Goal: Task Accomplishment & Management: Complete application form

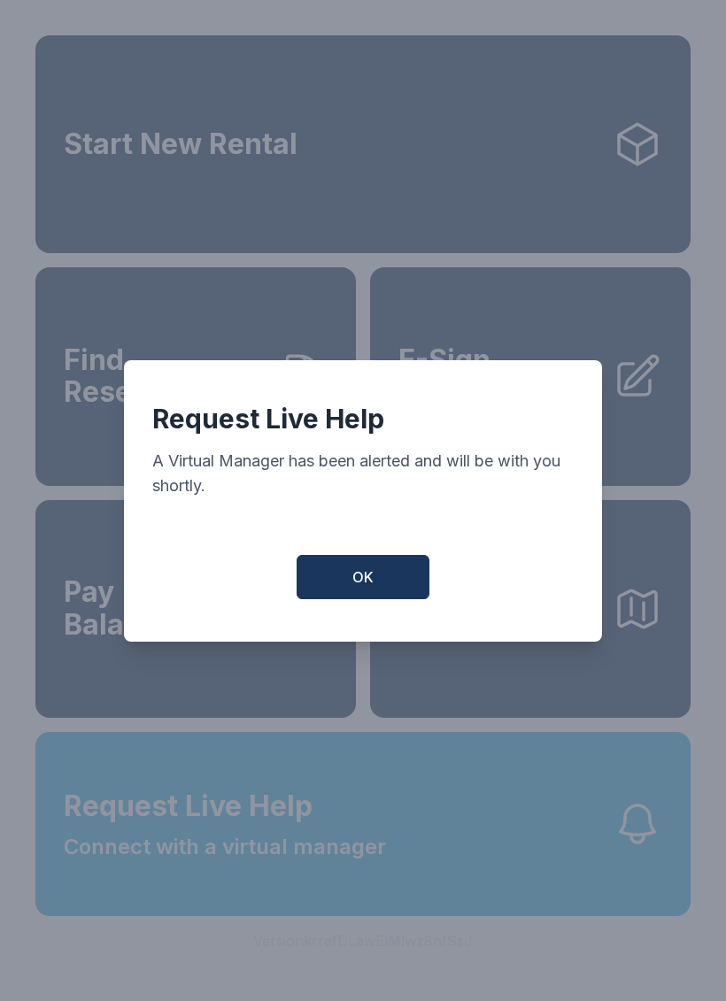
scroll to position [21, 0]
click at [388, 585] on button "OK" at bounding box center [363, 577] width 133 height 44
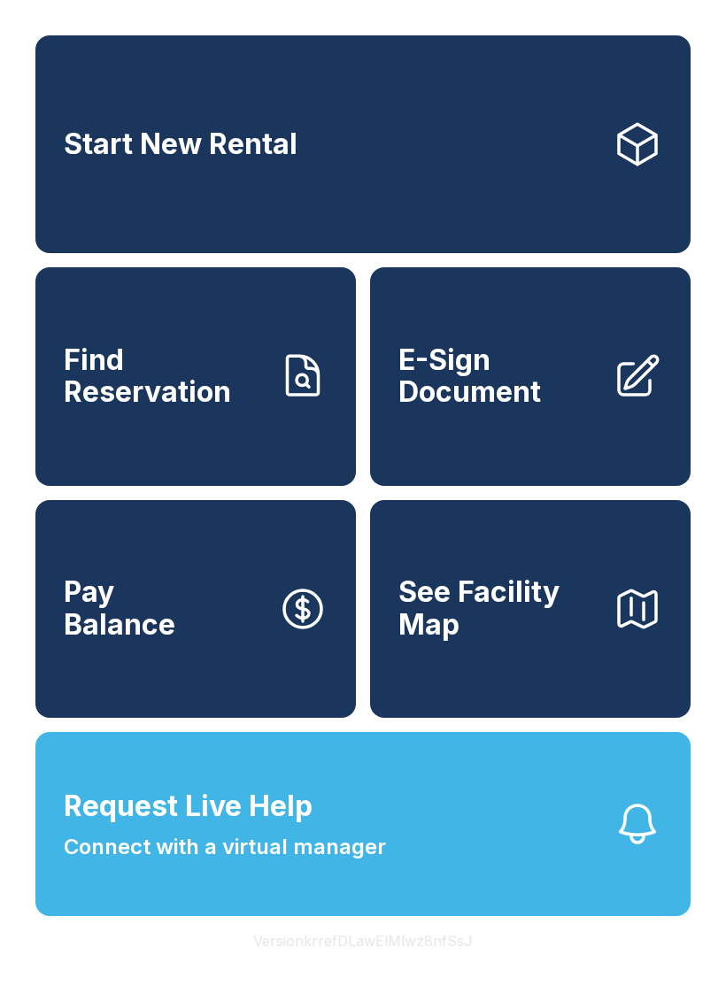
click at [323, 824] on span "Request Live Help Connect with a virtual manager" at bounding box center [225, 824] width 322 height 78
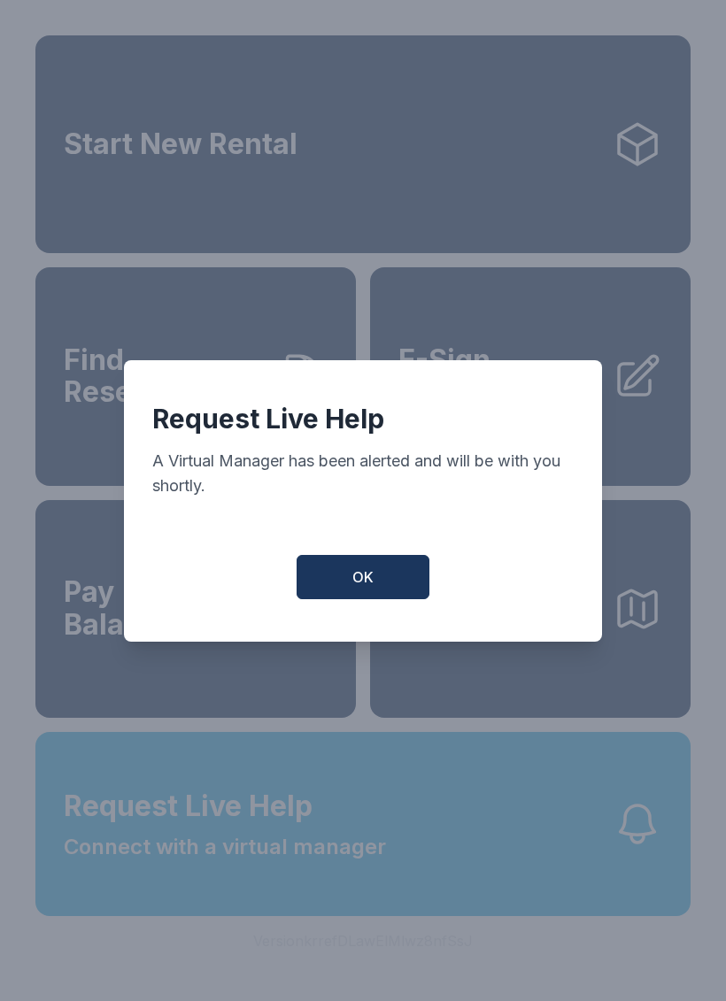
click at [367, 585] on span "OK" at bounding box center [362, 577] width 21 height 21
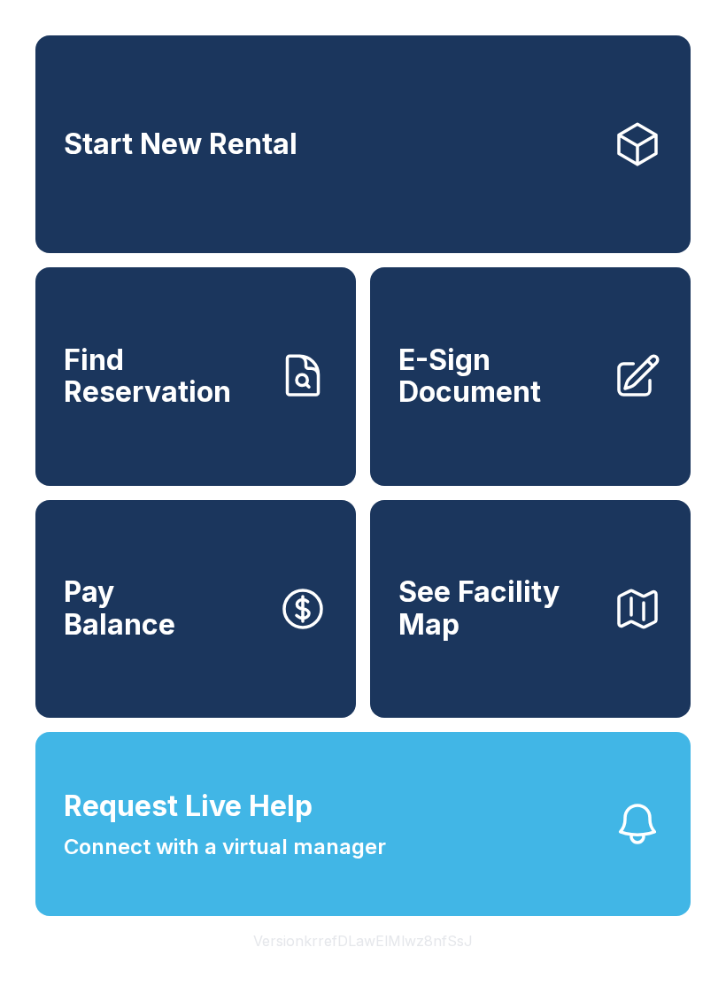
click at [194, 387] on span "Find Reservation" at bounding box center [164, 376] width 200 height 65
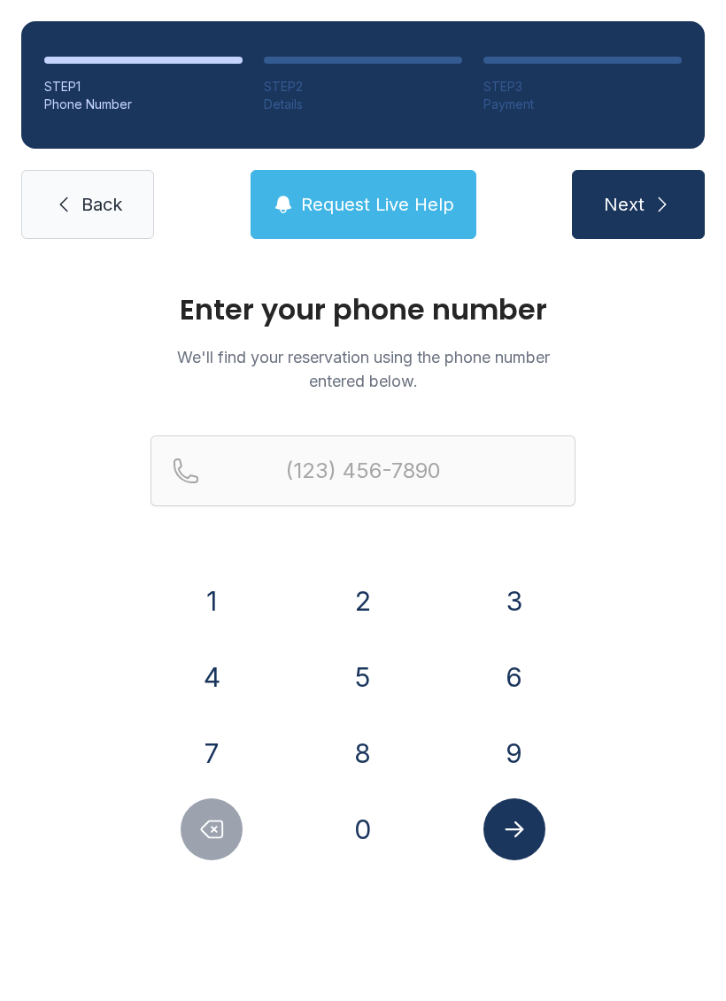
click at [500, 601] on button "3" at bounding box center [514, 601] width 62 height 62
click at [354, 593] on button "2" at bounding box center [363, 601] width 62 height 62
click at [226, 590] on button "1" at bounding box center [212, 601] width 62 height 62
click at [383, 683] on button "5" at bounding box center [363, 677] width 62 height 62
click at [383, 682] on button "5" at bounding box center [363, 677] width 62 height 62
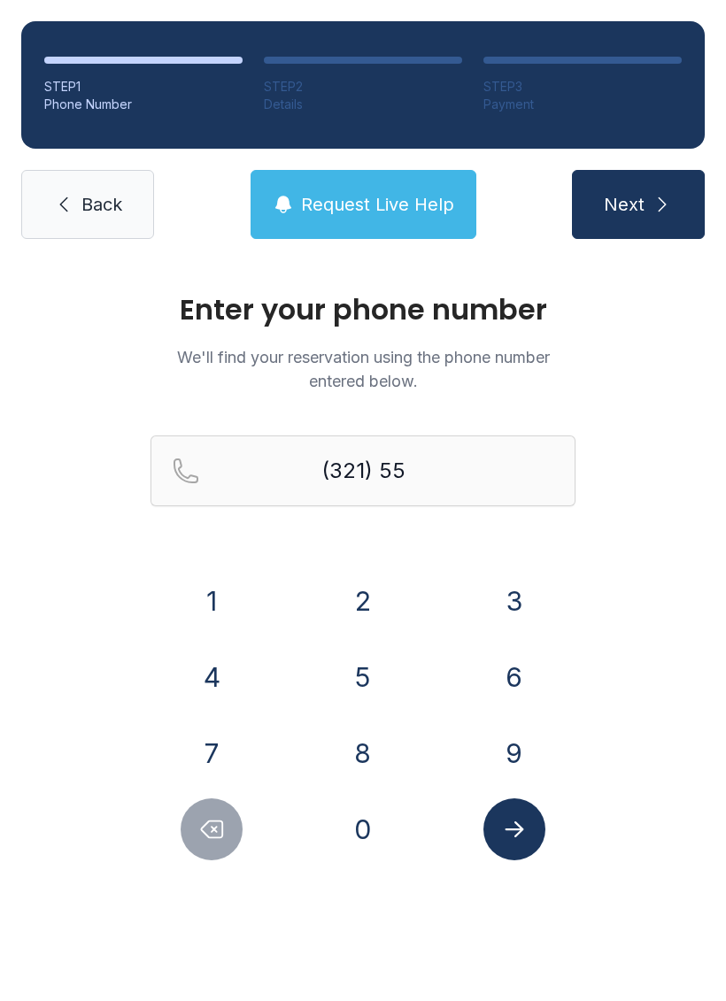
click at [227, 744] on button "7" at bounding box center [212, 753] width 62 height 62
click at [217, 605] on button "1" at bounding box center [212, 601] width 62 height 62
click at [362, 605] on button "2" at bounding box center [363, 601] width 62 height 62
click at [371, 678] on button "5" at bounding box center [363, 677] width 62 height 62
click at [521, 594] on button "3" at bounding box center [514, 601] width 62 height 62
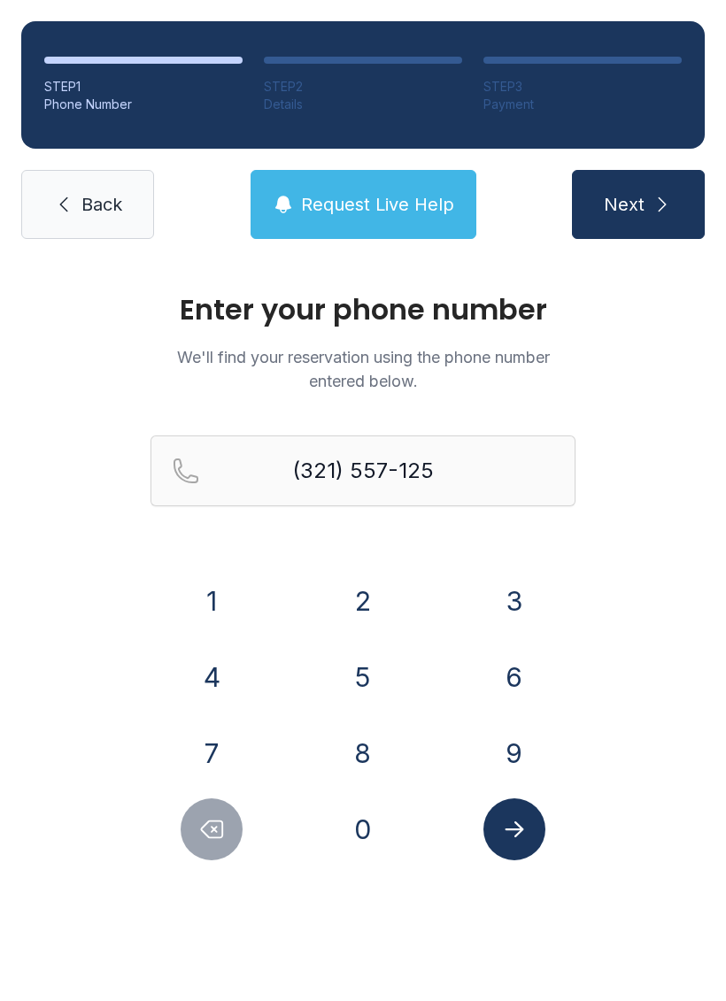
type input "[PHONE_NUMBER]"
click at [642, 203] on span "Next" at bounding box center [624, 204] width 41 height 25
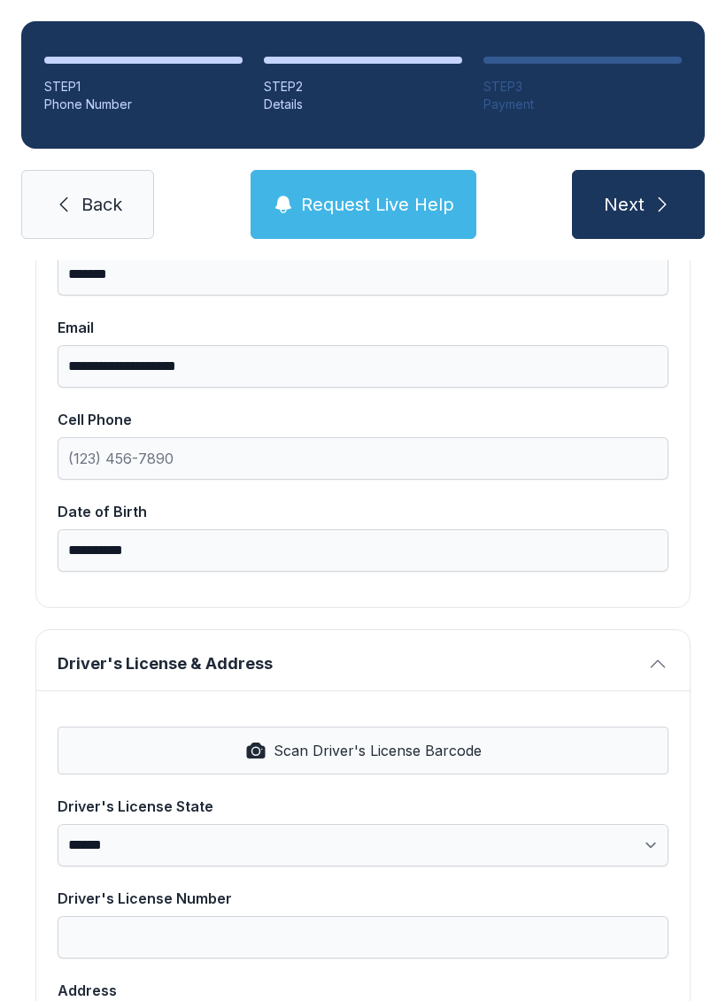
scroll to position [348, 0]
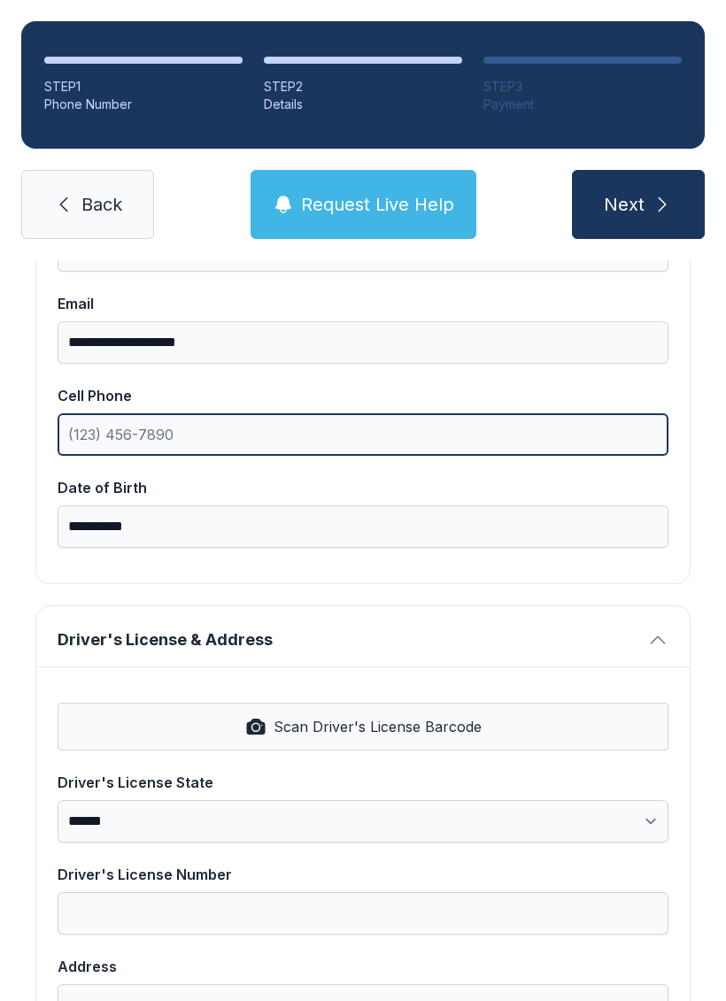
click at [264, 431] on input "Cell Phone" at bounding box center [363, 434] width 611 height 42
type input "[PHONE_NUMBER]"
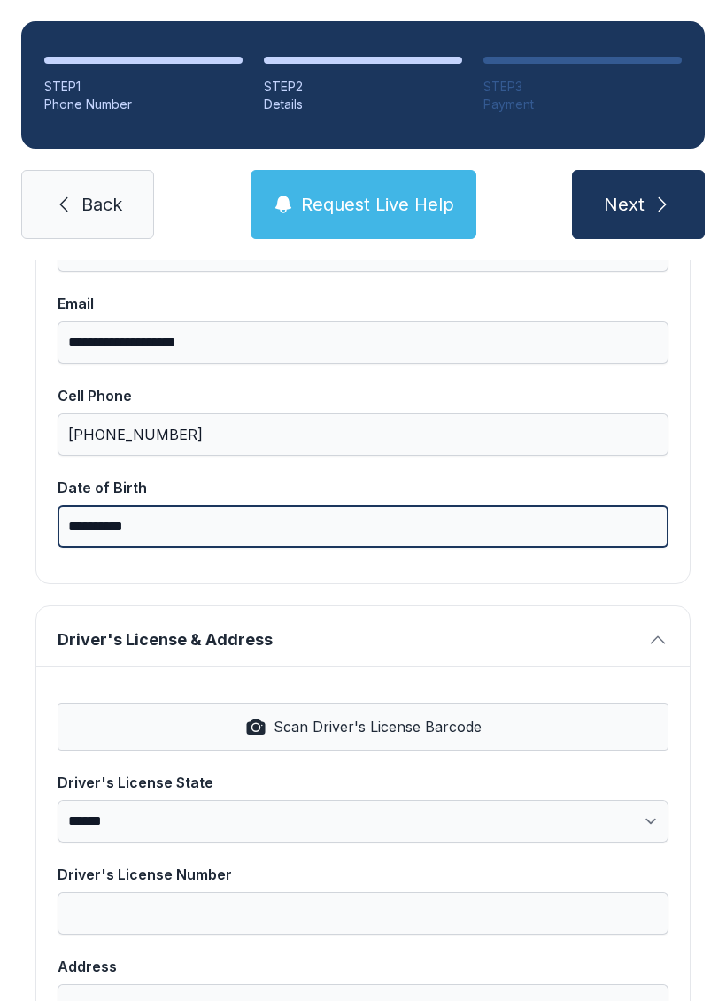
click at [282, 526] on input "**********" at bounding box center [363, 526] width 611 height 42
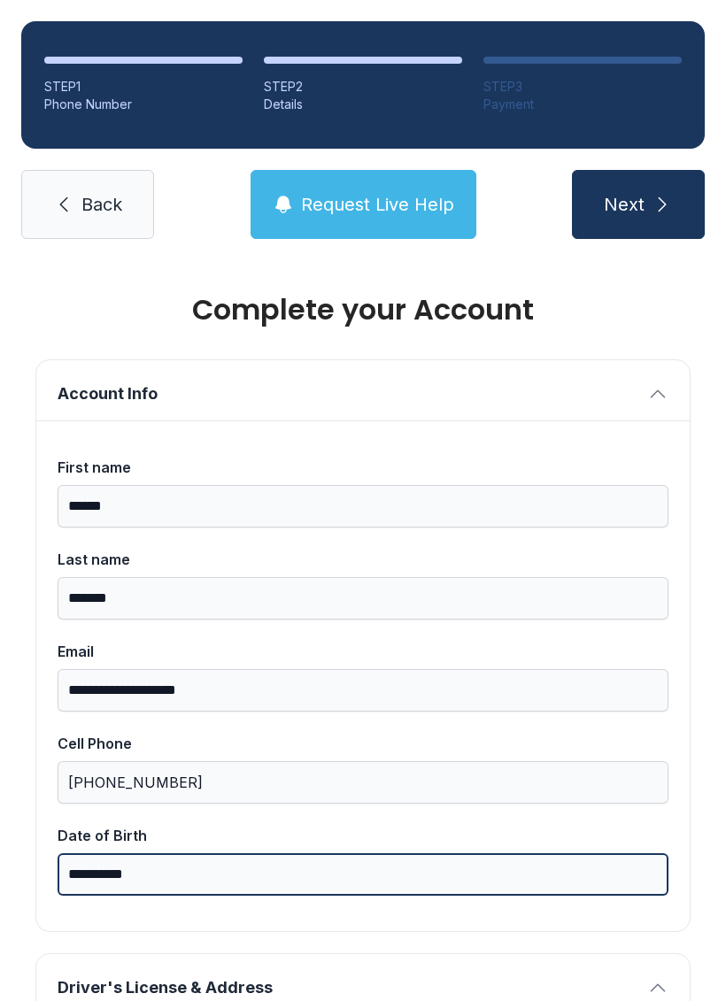
scroll to position [0, 0]
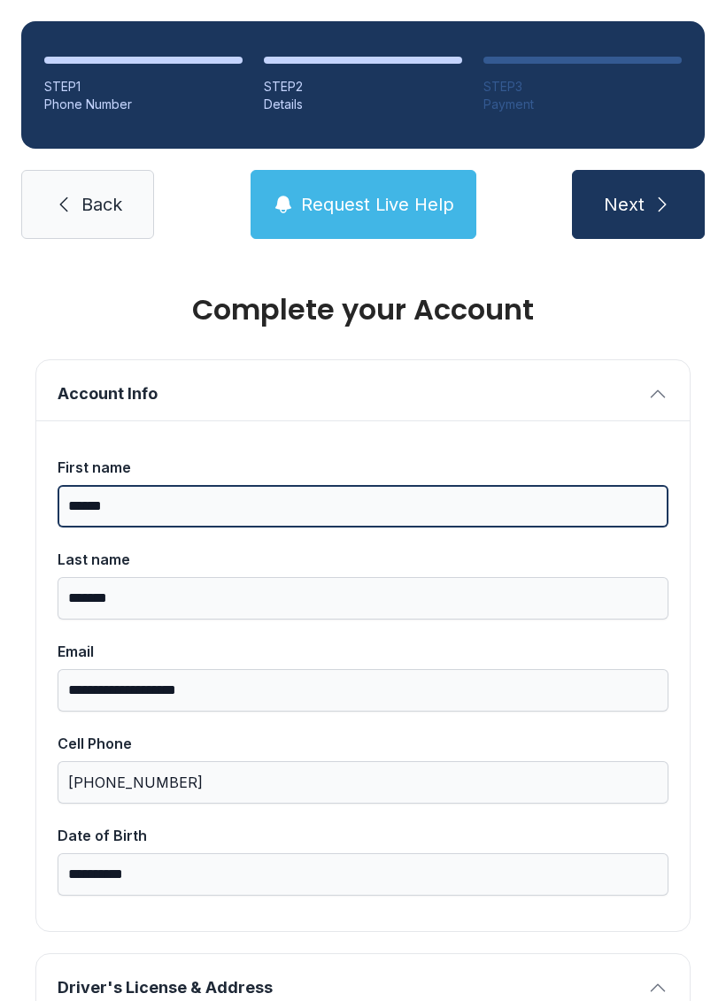
click at [229, 509] on input "******" at bounding box center [363, 506] width 611 height 42
type input "*"
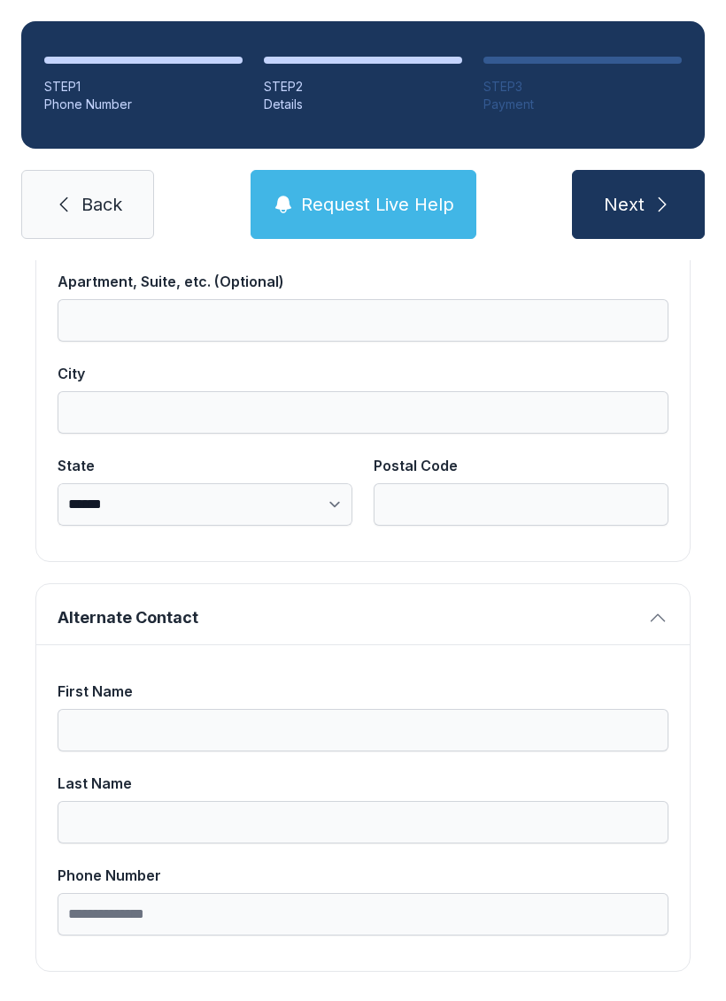
scroll to position [1123, 0]
click at [400, 217] on button "Request Live Help" at bounding box center [364, 204] width 226 height 69
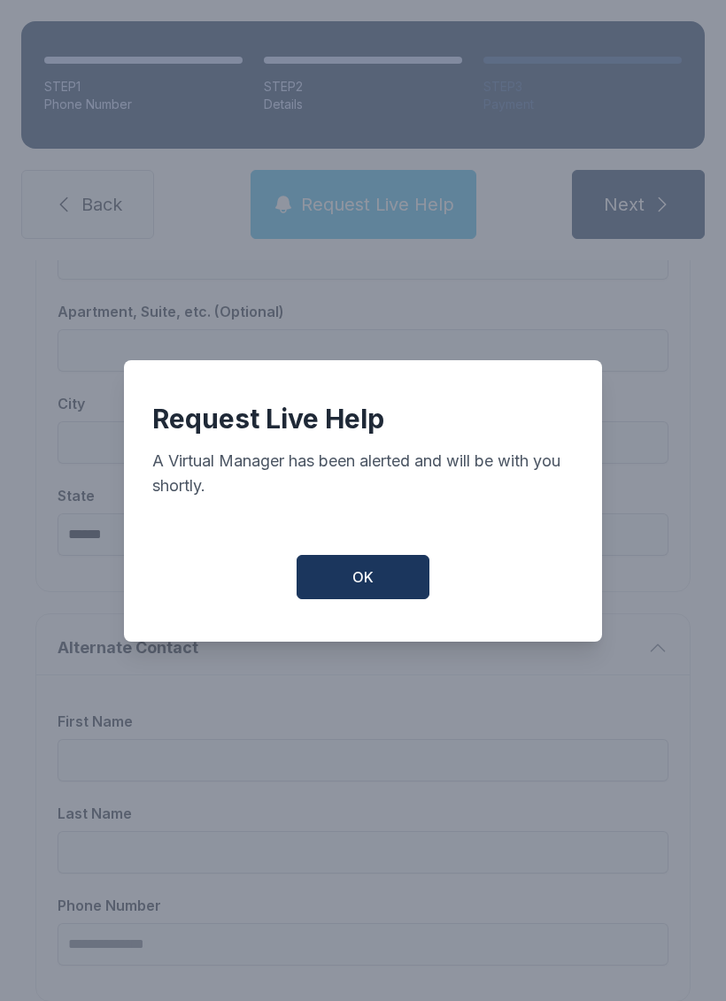
click at [394, 599] on button "OK" at bounding box center [363, 577] width 133 height 44
